Goal: Task Accomplishment & Management: Complete application form

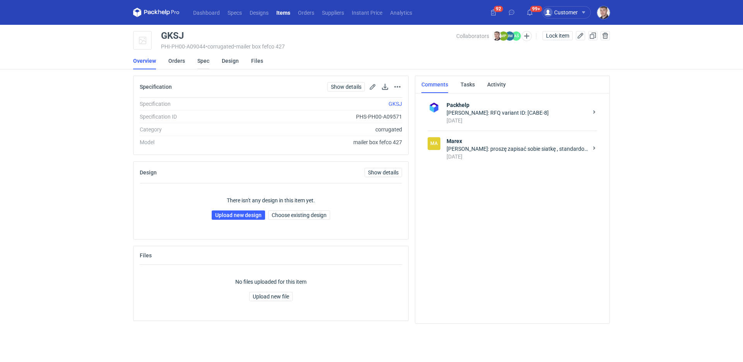
click at [197, 62] on link "Spec" at bounding box center [203, 60] width 12 height 17
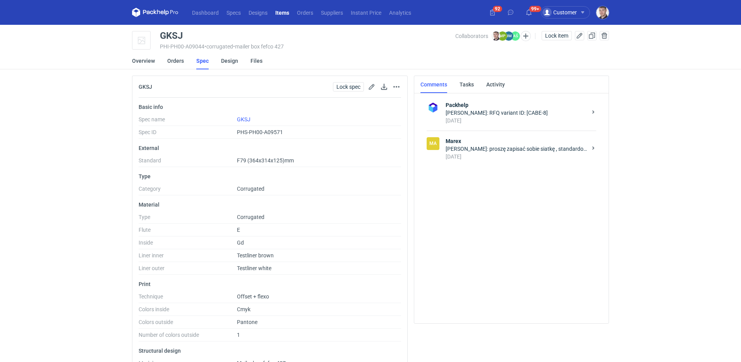
click at [508, 162] on div "Ma Marex Joanna Myślak: proszę zapisać sobie siatkę , standardowa siatka f 79 1…" at bounding box center [512, 148] width 170 height 36
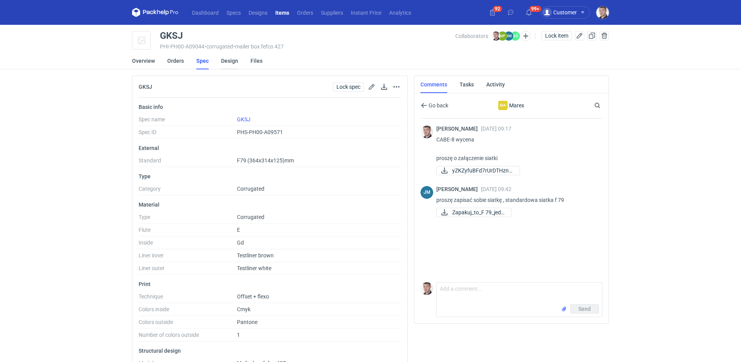
click at [225, 62] on link "Design" at bounding box center [229, 60] width 17 height 17
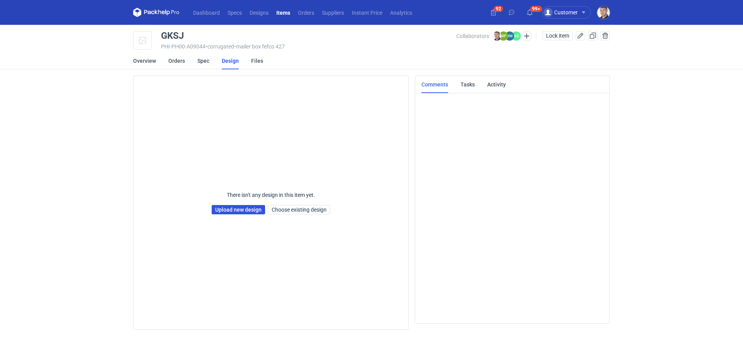
click at [233, 208] on link "Upload new design" at bounding box center [238, 209] width 53 height 9
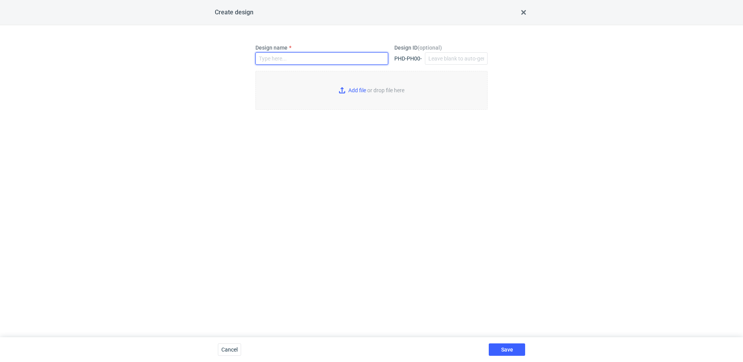
click at [285, 63] on input "Design name" at bounding box center [322, 58] width 133 height 12
type input "GKSJ"
click at [359, 94] on input "Add file or drop file here" at bounding box center [372, 90] width 232 height 39
type input "C:\fakepath\ostro__custom__petraloczinanushkacom__GKSJ__d0__oR347450364.pdf"
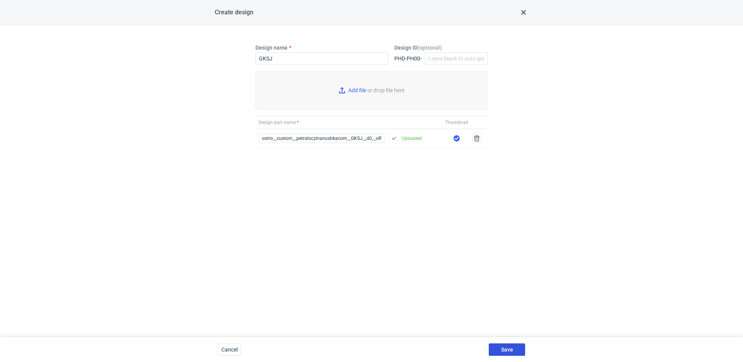
click at [499, 348] on button "Save" at bounding box center [507, 349] width 36 height 12
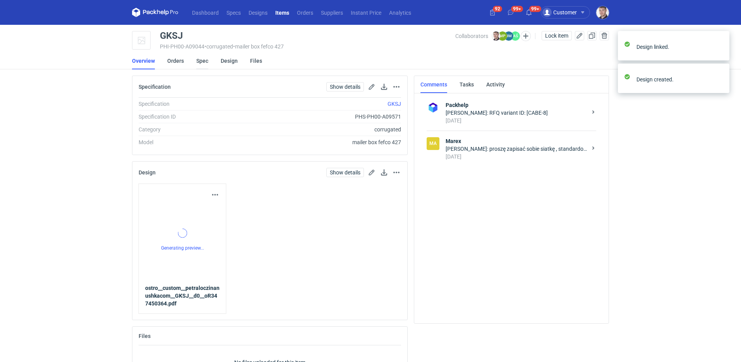
click at [203, 62] on link "Spec" at bounding box center [202, 60] width 12 height 17
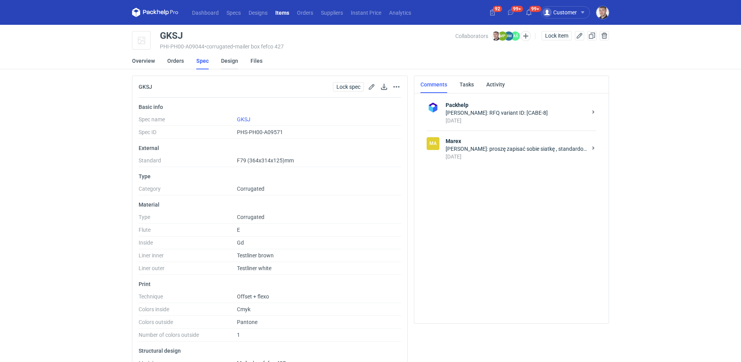
click at [223, 57] on link "Design" at bounding box center [229, 60] width 17 height 17
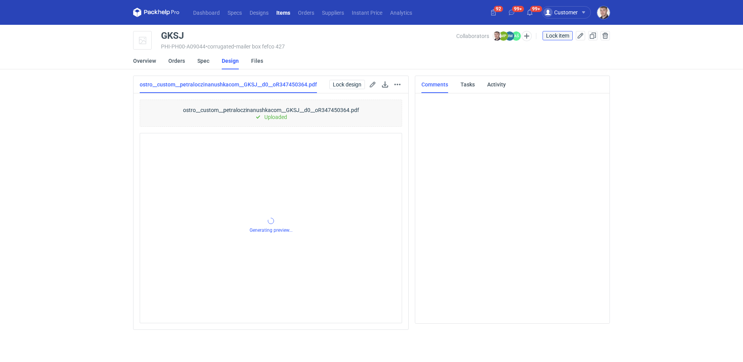
click at [558, 39] on button "Lock item" at bounding box center [558, 35] width 30 height 9
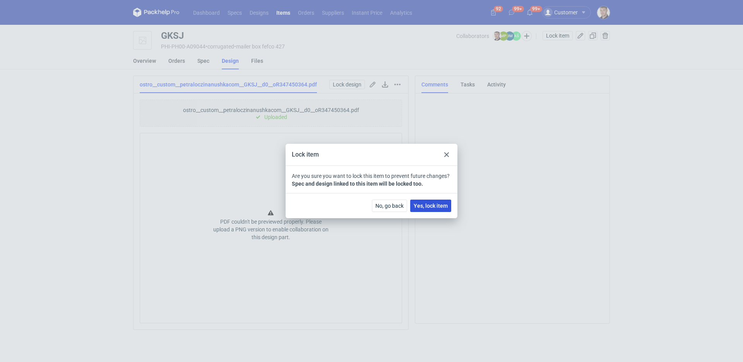
click at [445, 204] on span "Yes, lock item" at bounding box center [431, 205] width 34 height 5
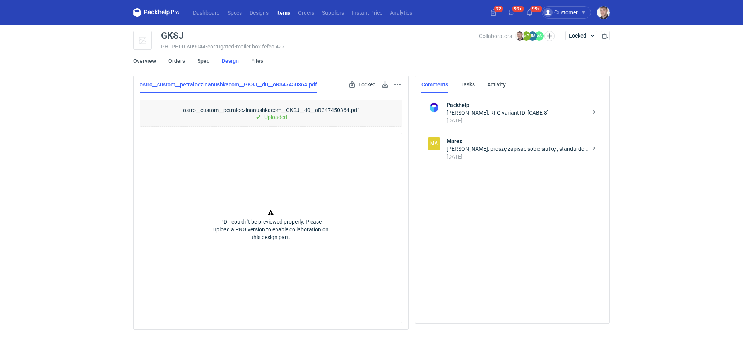
click at [522, 140] on strong "Marex" at bounding box center [517, 141] width 141 height 8
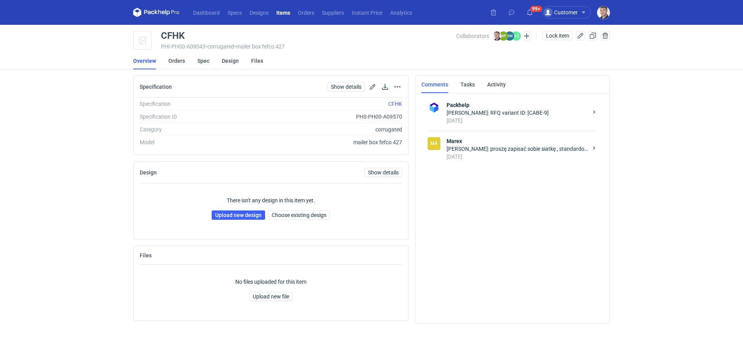
click at [534, 149] on div "[PERSON_NAME]: proszę zapisać sobie siatkę , standardowa siatka f 93" at bounding box center [517, 149] width 141 height 8
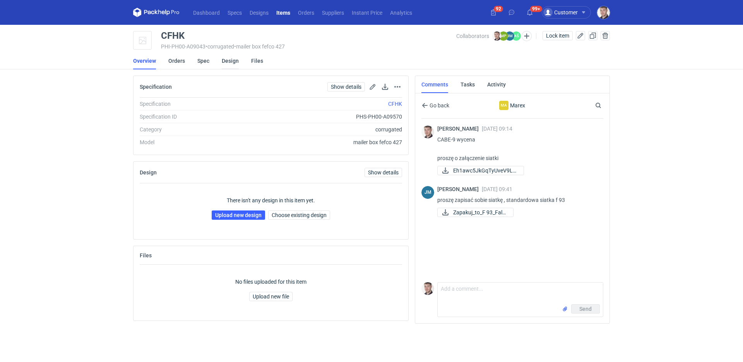
click at [229, 64] on link "Design" at bounding box center [230, 60] width 17 height 17
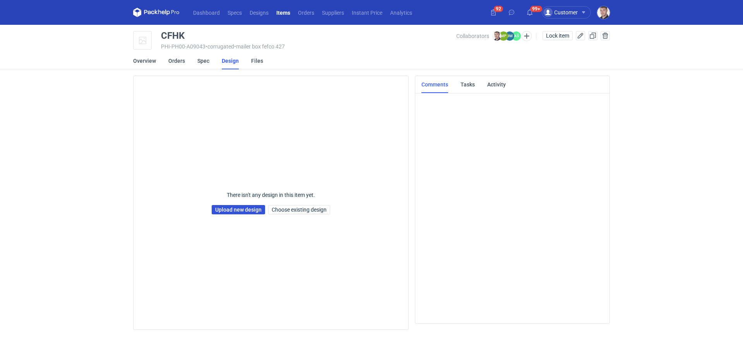
click at [230, 208] on link "Upload new design" at bounding box center [238, 209] width 53 height 9
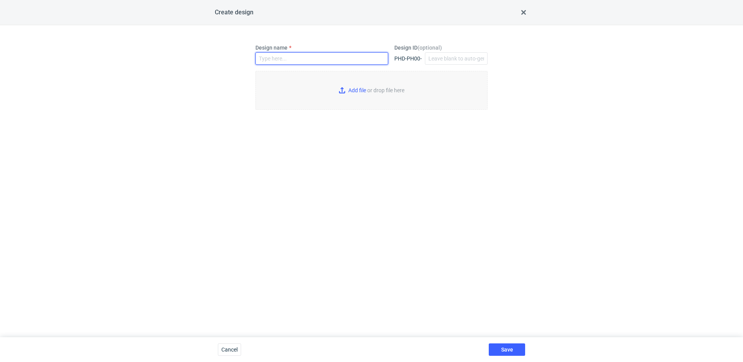
click at [294, 53] on input "Design name" at bounding box center [322, 58] width 133 height 12
type input "CFHK"
click at [336, 89] on input "Add file or drop file here" at bounding box center [372, 90] width 232 height 39
type input "C:\fakepath\ostro__custom__petraloczinanushkacom__CFHK__d0__oR347450364.pdf"
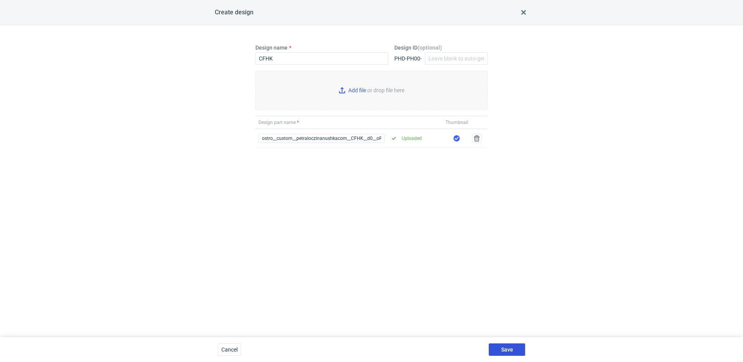
click at [509, 348] on span "Save" at bounding box center [507, 349] width 12 height 5
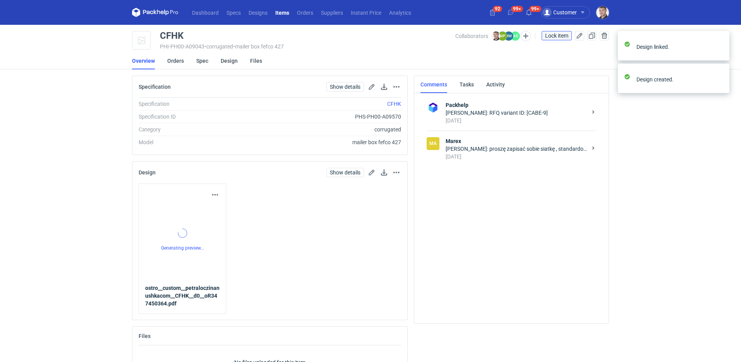
click at [552, 36] on span "Lock item" at bounding box center [556, 35] width 23 height 5
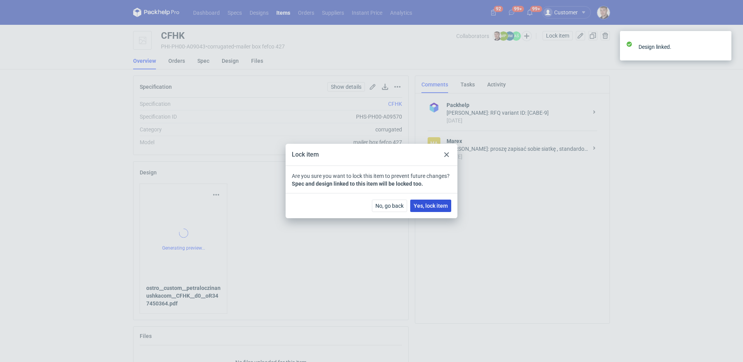
click at [425, 209] on button "Yes, lock item" at bounding box center [430, 205] width 41 height 12
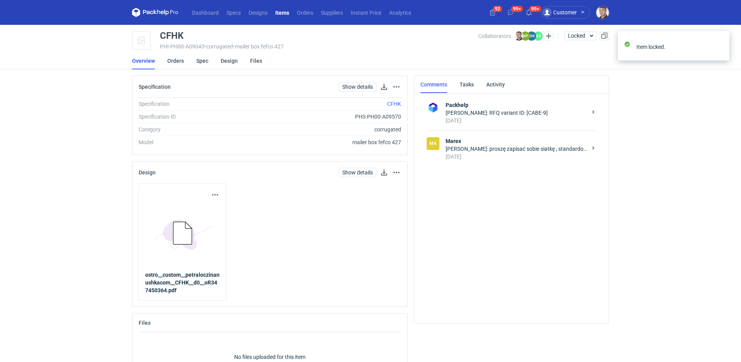
click at [481, 156] on div "[DATE]" at bounding box center [516, 157] width 141 height 8
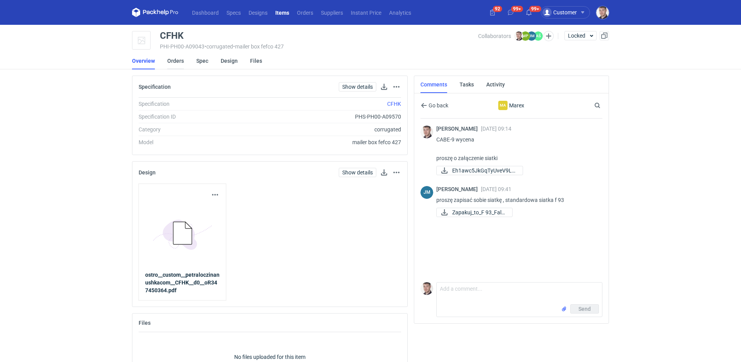
click at [182, 61] on link "Orders" at bounding box center [175, 60] width 17 height 17
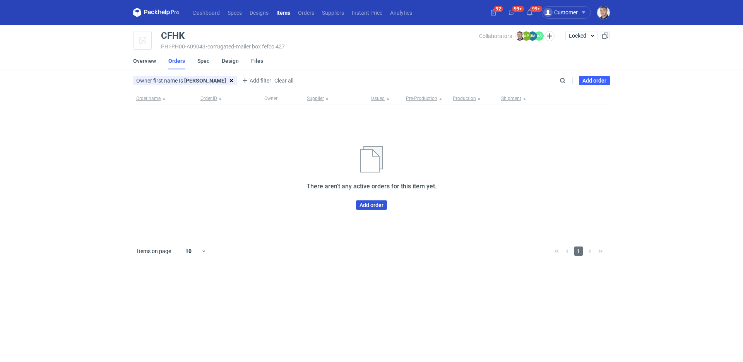
click at [375, 204] on link "Add order" at bounding box center [371, 204] width 31 height 9
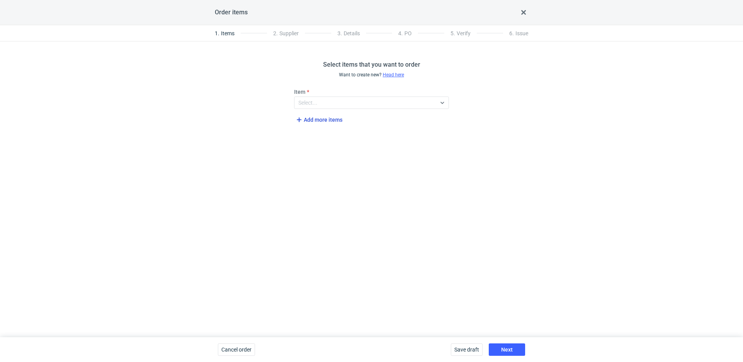
click at [330, 120] on span "Add more items" at bounding box center [319, 119] width 48 height 9
click at [324, 103] on div "Select..." at bounding box center [366, 102] width 142 height 11
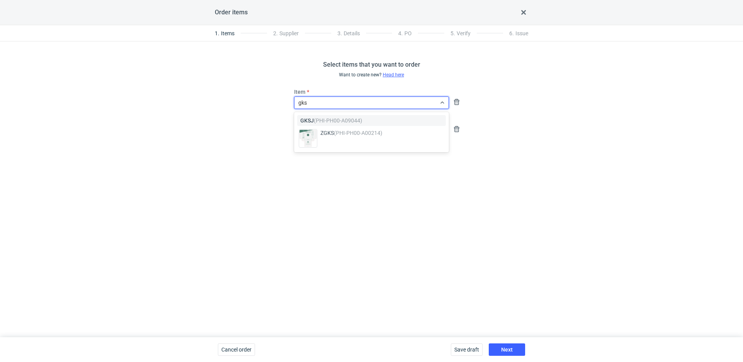
type input "gks"
click at [318, 101] on div "Select..." at bounding box center [366, 102] width 142 height 11
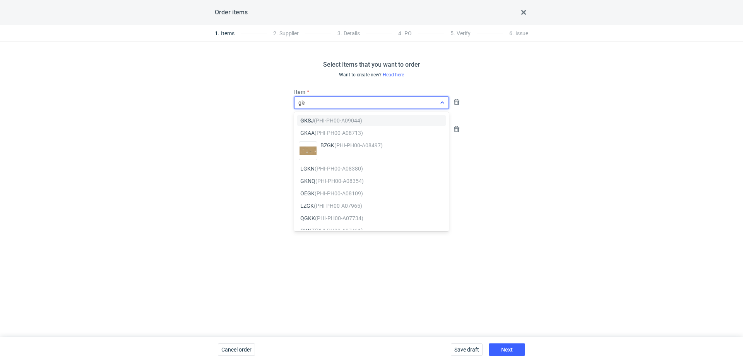
type input "gksj"
click at [313, 118] on span "GKSJ (PHI-PH00-A09044)" at bounding box center [331, 121] width 62 height 8
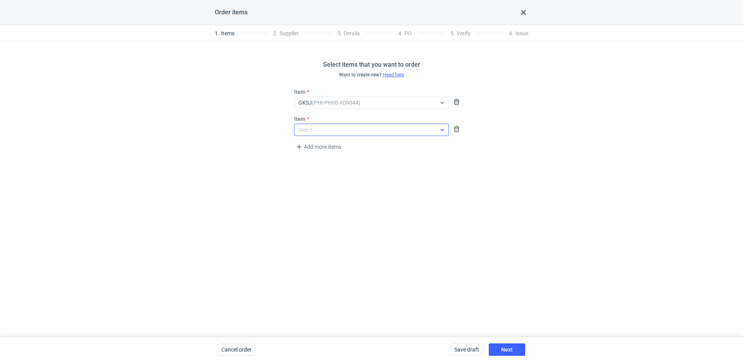
click at [327, 127] on div "Select..." at bounding box center [366, 129] width 142 height 11
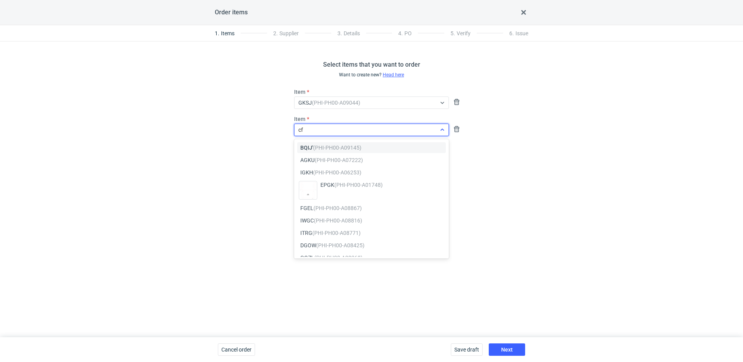
type input "cfh"
click at [331, 151] on div "CFHK (PHI-PH00-A09043)" at bounding box center [371, 147] width 149 height 11
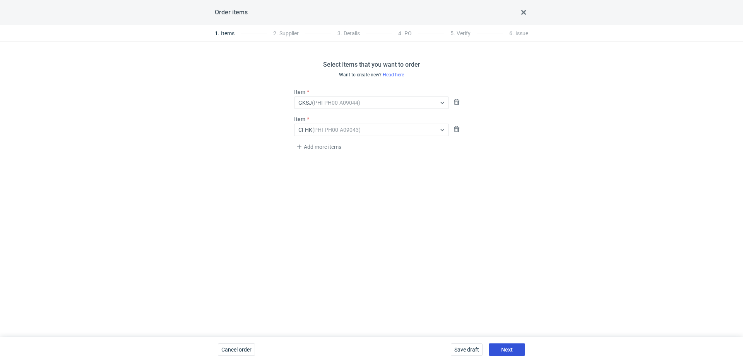
click at [506, 347] on span "Next" at bounding box center [507, 349] width 12 height 5
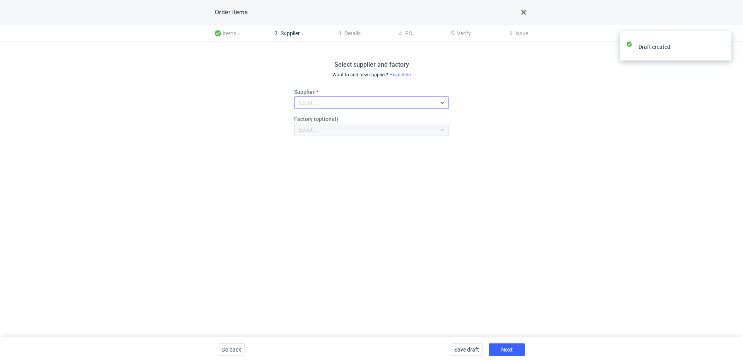
click at [335, 106] on div "Select..." at bounding box center [366, 102] width 142 height 11
type input "mare"
click at [329, 122] on div "Marex" at bounding box center [371, 121] width 142 height 8
click at [505, 344] on button "Next" at bounding box center [507, 349] width 36 height 12
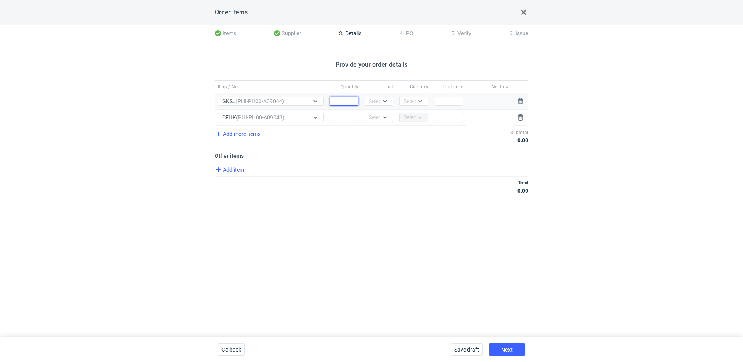
click at [355, 102] on input "Quantity" at bounding box center [344, 100] width 29 height 9
type input "1000"
click at [350, 115] on input "Quantity" at bounding box center [344, 117] width 29 height 9
type input "1000"
click at [373, 100] on div "Select..." at bounding box center [378, 101] width 19 height 8
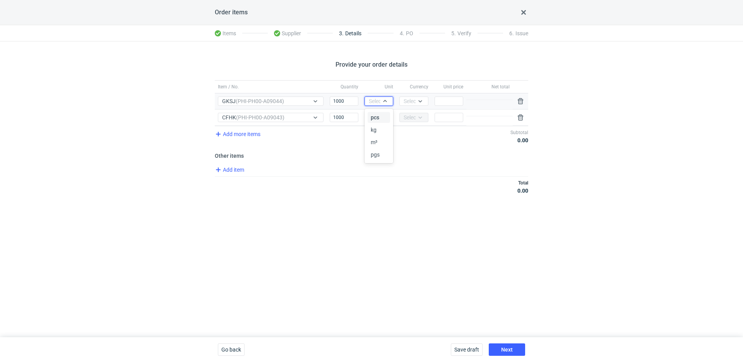
click at [376, 116] on span "pcs" at bounding box center [375, 117] width 9 height 8
click at [379, 118] on div "Select..." at bounding box center [378, 117] width 19 height 8
click at [382, 130] on div "pcs" at bounding box center [379, 134] width 16 height 8
click at [411, 103] on div "Select..." at bounding box center [413, 101] width 19 height 8
drag, startPoint x: 411, startPoint y: 116, endPoint x: 432, endPoint y: 109, distance: 22.0
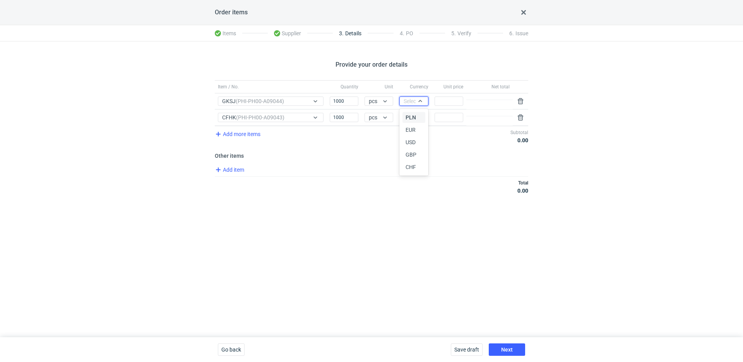
click at [411, 116] on span "PLN" at bounding box center [411, 117] width 10 height 8
click at [444, 102] on input "Price" at bounding box center [449, 100] width 29 height 9
type input "6.55"
click at [242, 170] on span "Add item" at bounding box center [229, 169] width 31 height 9
click at [253, 180] on div "Item / No." at bounding box center [306, 186] width 182 height 16
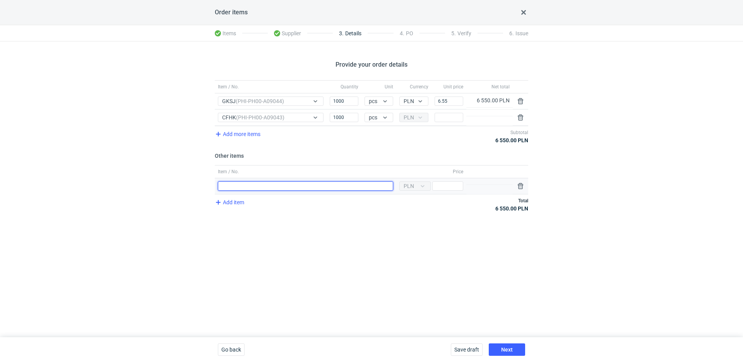
click at [253, 185] on input "Item / No." at bounding box center [305, 185] width 175 height 9
type input "narzędzia GKSJ"
click at [453, 187] on input "Price" at bounding box center [448, 185] width 31 height 9
type input "1600"
click at [445, 119] on input "Price" at bounding box center [449, 117] width 29 height 9
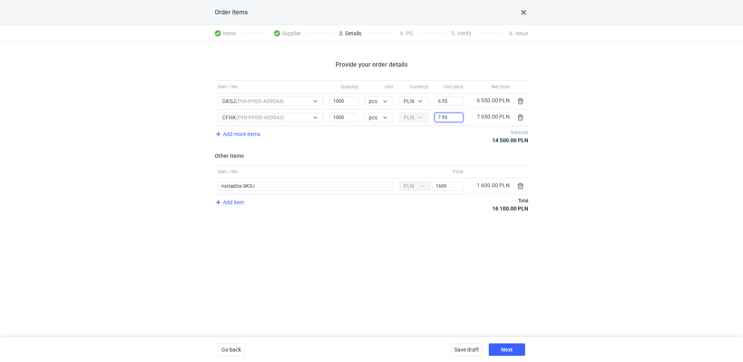
type input "7.95"
click at [239, 203] on span "Add item" at bounding box center [229, 201] width 31 height 9
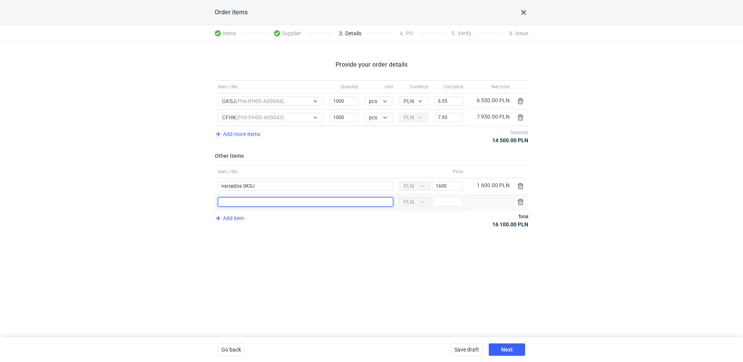
click at [260, 204] on input "Item / No." at bounding box center [305, 201] width 175 height 9
type input "narzędzia CFHK"
click at [454, 203] on input "Price" at bounding box center [448, 201] width 31 height 9
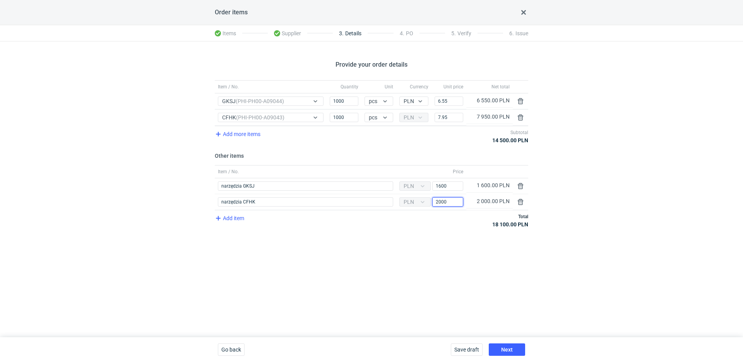
type input "2000"
click at [514, 350] on button "Next" at bounding box center [507, 349] width 36 height 12
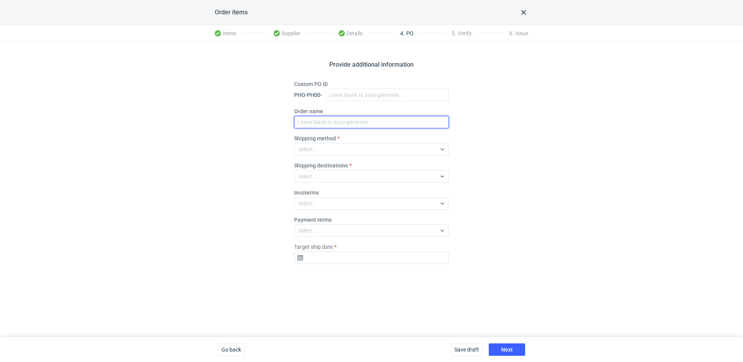
click at [310, 122] on input "Order name" at bounding box center [371, 122] width 155 height 12
paste input "R347450364"
paste input "CFHK, GKSJ"
type input "R347450364_CFHK, GKSJ"
click at [345, 149] on div "Select..." at bounding box center [366, 149] width 142 height 11
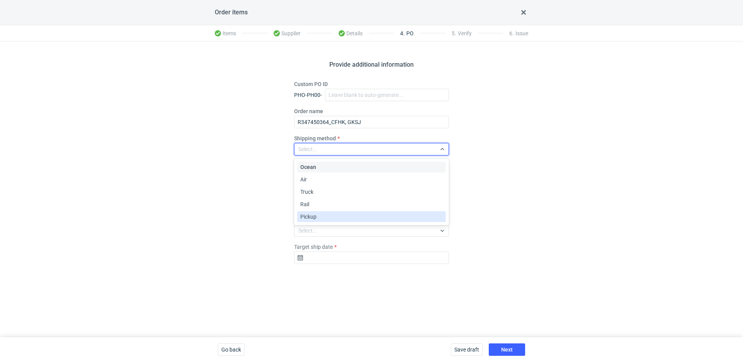
click at [316, 216] on span "Pickup" at bounding box center [308, 217] width 16 height 8
click at [343, 264] on fieldset "Custom PO ID PHO-PH00- Order name R347450364_CFHK, GKSJ Shipping method option …" at bounding box center [371, 175] width 155 height 190
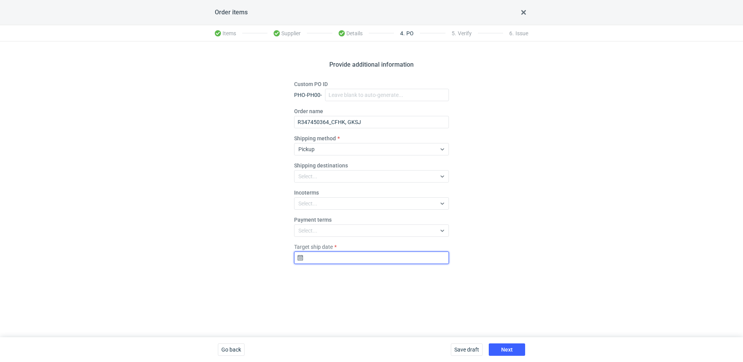
click at [343, 261] on input "Target ship date" at bounding box center [371, 257] width 155 height 12
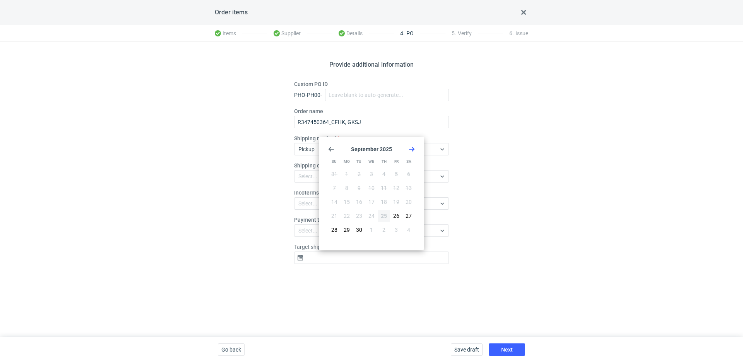
click at [412, 147] on icon "Go forward 1 month" at bounding box center [412, 149] width 6 height 6
click at [334, 149] on icon "Go back 1 month" at bounding box center [331, 149] width 6 height 6
click at [412, 149] on use "Go forward 1 month" at bounding box center [411, 149] width 5 height 5
click at [360, 216] on span "21" at bounding box center [359, 216] width 6 height 8
type input "[DATE]"
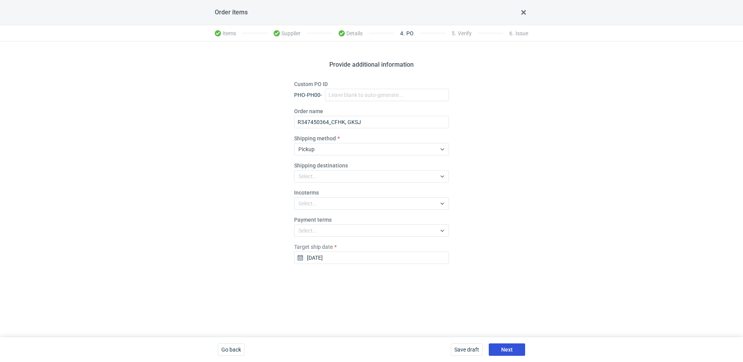
click at [503, 349] on span "Next" at bounding box center [507, 349] width 12 height 5
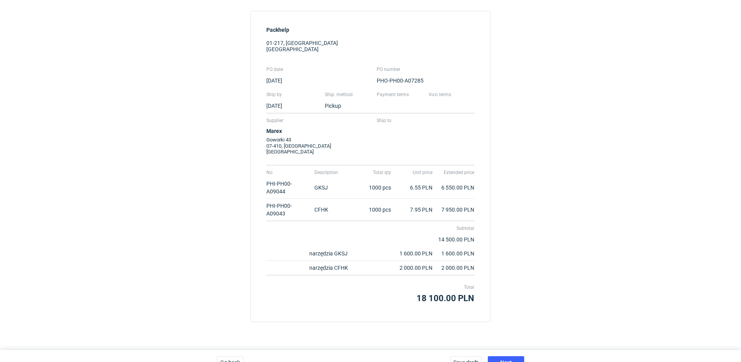
scroll to position [82, 0]
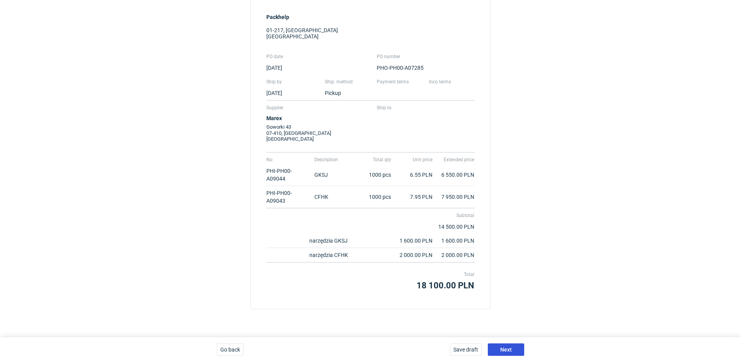
click at [519, 348] on button "Next" at bounding box center [506, 349] width 36 height 12
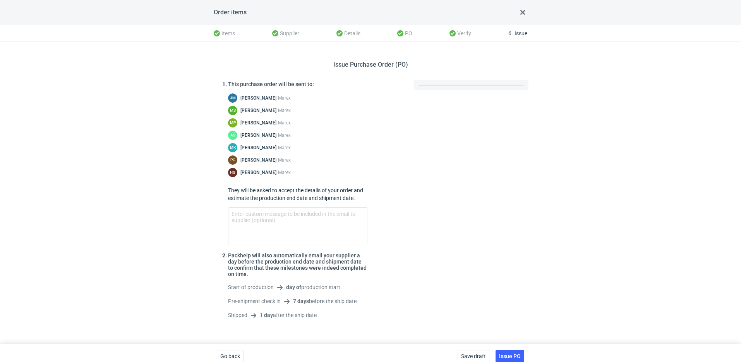
scroll to position [7, 0]
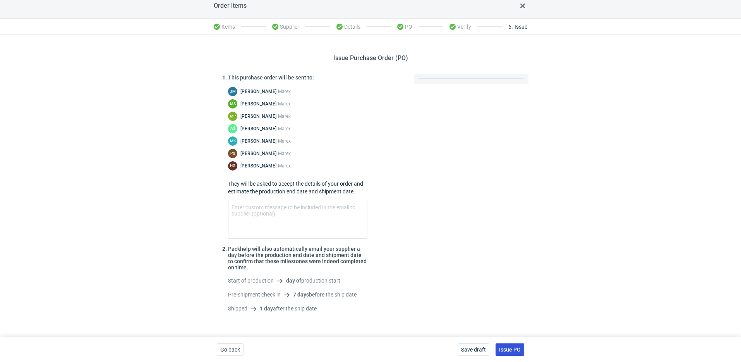
click at [512, 347] on span "Issue PO" at bounding box center [510, 349] width 22 height 5
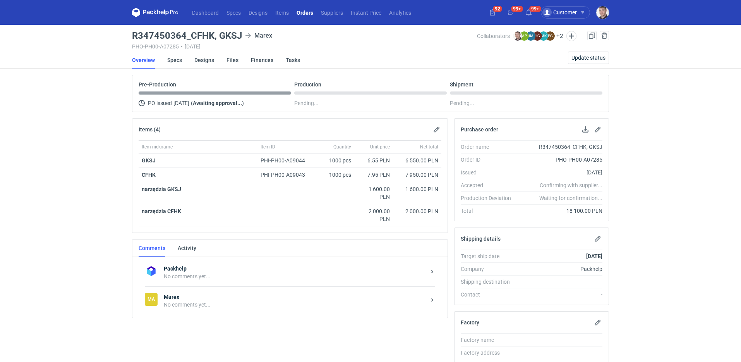
click at [180, 60] on link "Specs" at bounding box center [174, 59] width 15 height 17
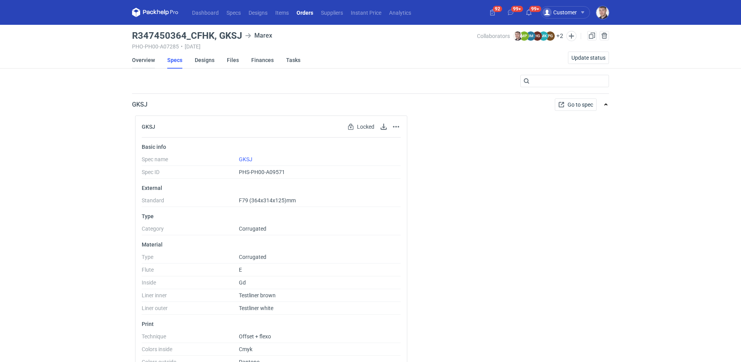
click at [152, 60] on link "Overview" at bounding box center [143, 59] width 23 height 17
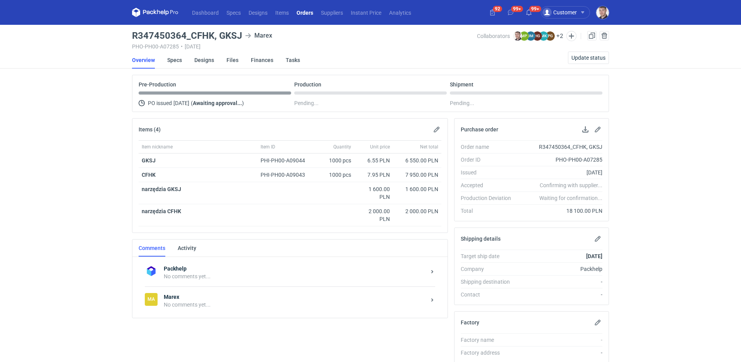
click at [303, 10] on link "Orders" at bounding box center [305, 12] width 24 height 9
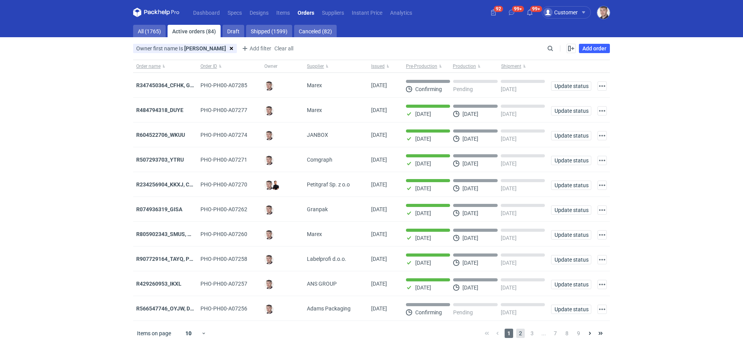
click at [523, 334] on span "2" at bounding box center [521, 332] width 9 height 9
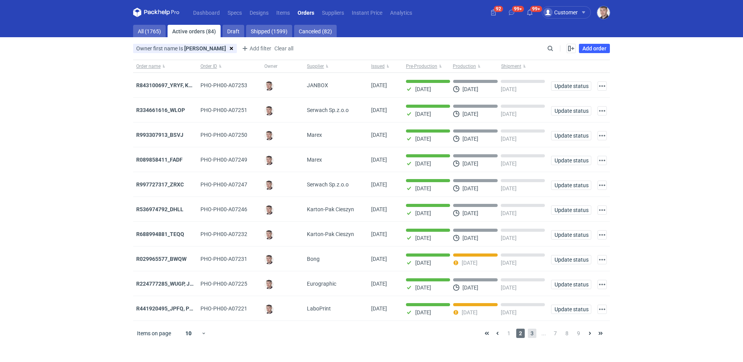
click at [531, 335] on span "3" at bounding box center [532, 332] width 9 height 9
